Goal: Transaction & Acquisition: Purchase product/service

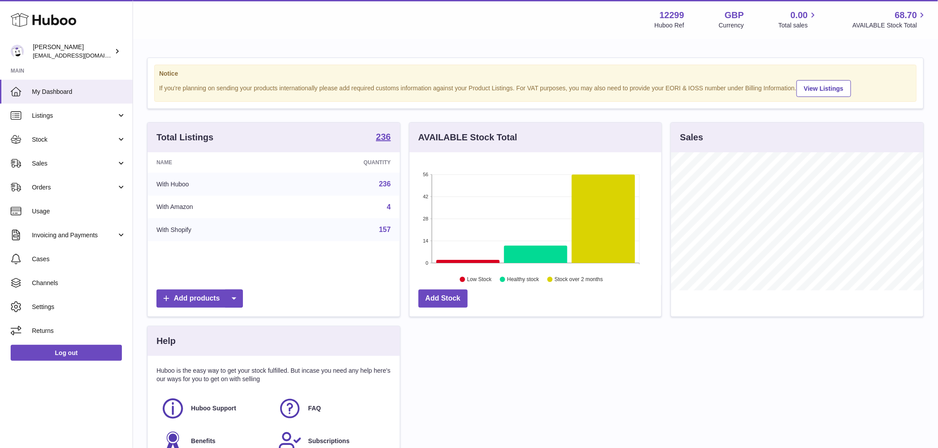
scroll to position [138, 252]
click at [49, 157] on link "Sales" at bounding box center [66, 164] width 132 height 24
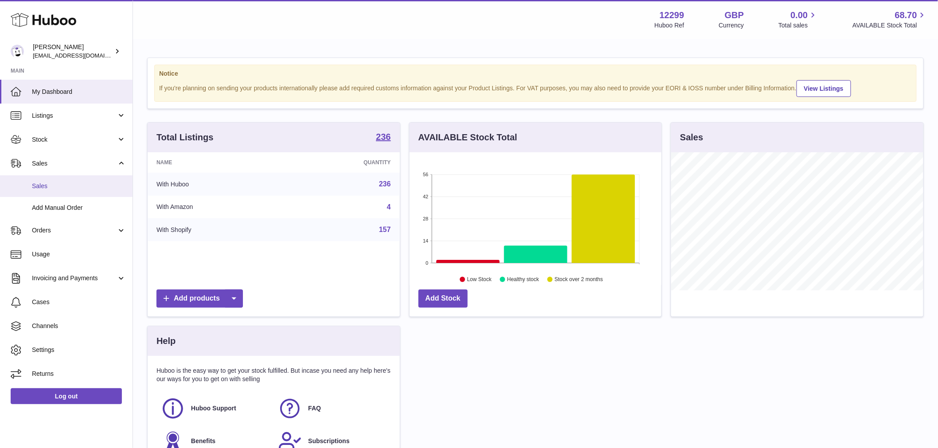
click at [83, 186] on span "Sales" at bounding box center [79, 186] width 94 height 8
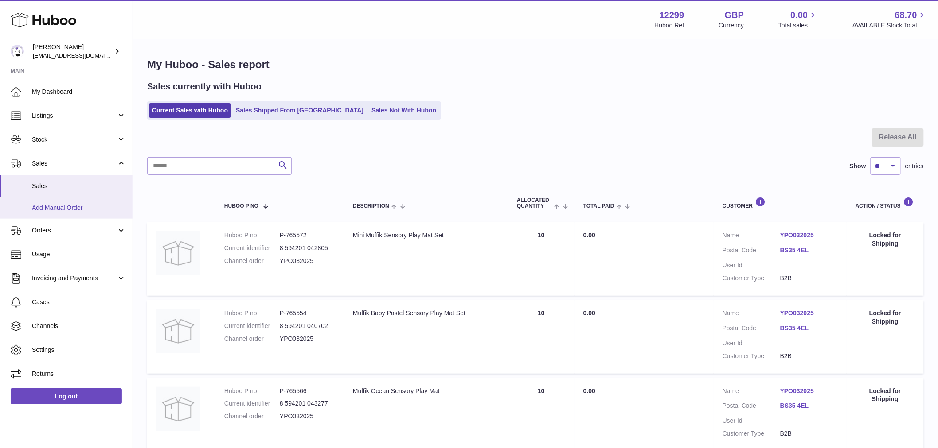
click at [54, 204] on span "Add Manual Order" at bounding box center [79, 208] width 94 height 8
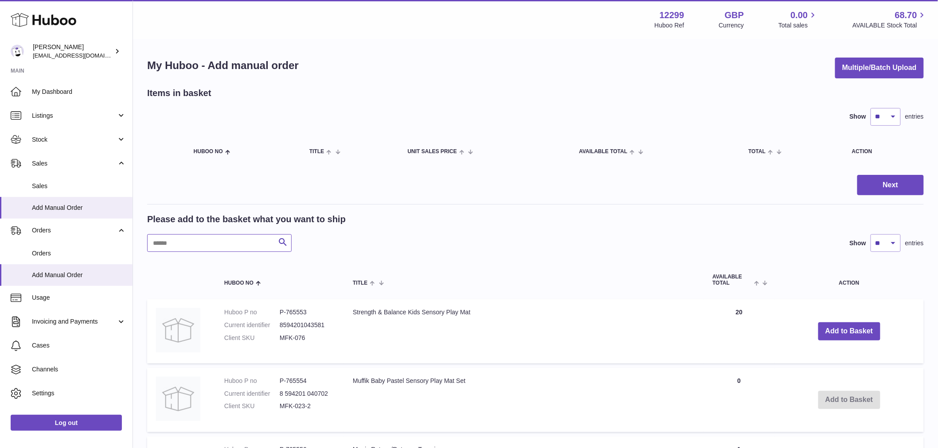
click at [211, 235] on input "text" at bounding box center [219, 243] width 144 height 18
paste input "******"
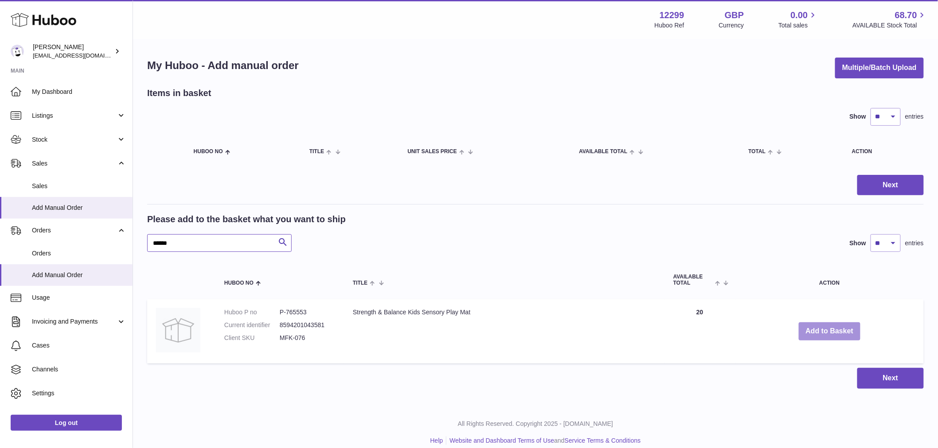
type input "******"
click at [844, 331] on button "Add to Basket" at bounding box center [829, 332] width 62 height 18
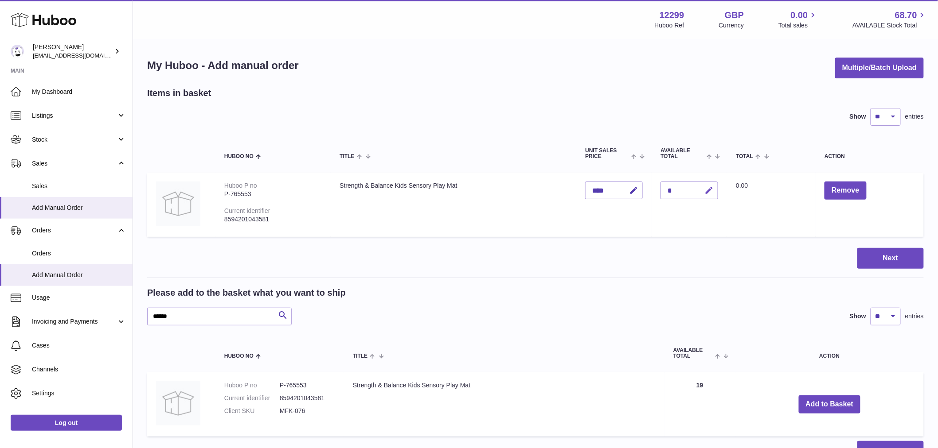
click at [713, 196] on button "button" at bounding box center [707, 191] width 21 height 18
type input "**"
click at [699, 183] on button "submit" at bounding box center [707, 190] width 17 height 14
click at [470, 253] on div "Next" at bounding box center [535, 258] width 776 height 21
click at [905, 259] on button "Next" at bounding box center [890, 258] width 66 height 21
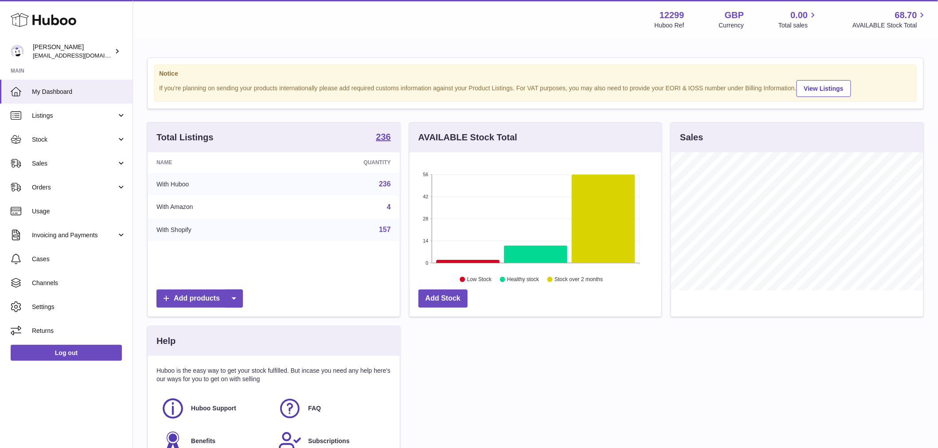
scroll to position [138, 252]
click at [85, 167] on link "Sales" at bounding box center [66, 164] width 132 height 24
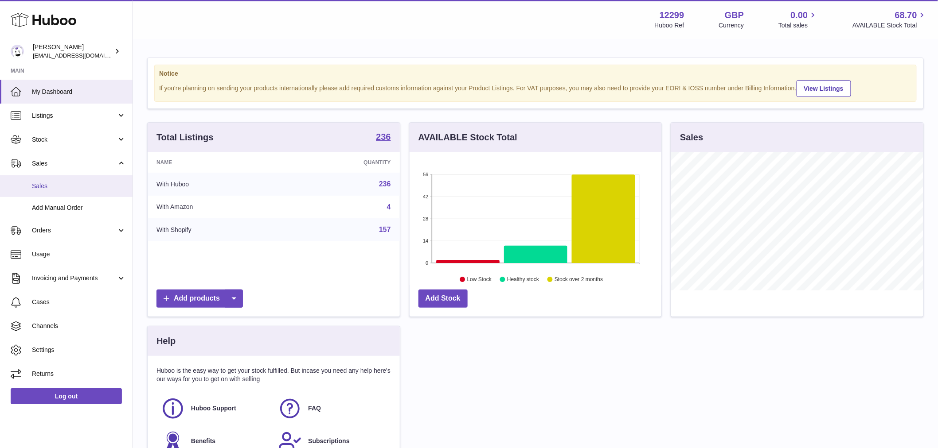
click at [82, 193] on link "Sales" at bounding box center [66, 186] width 132 height 22
